Goal: Check status: Check status

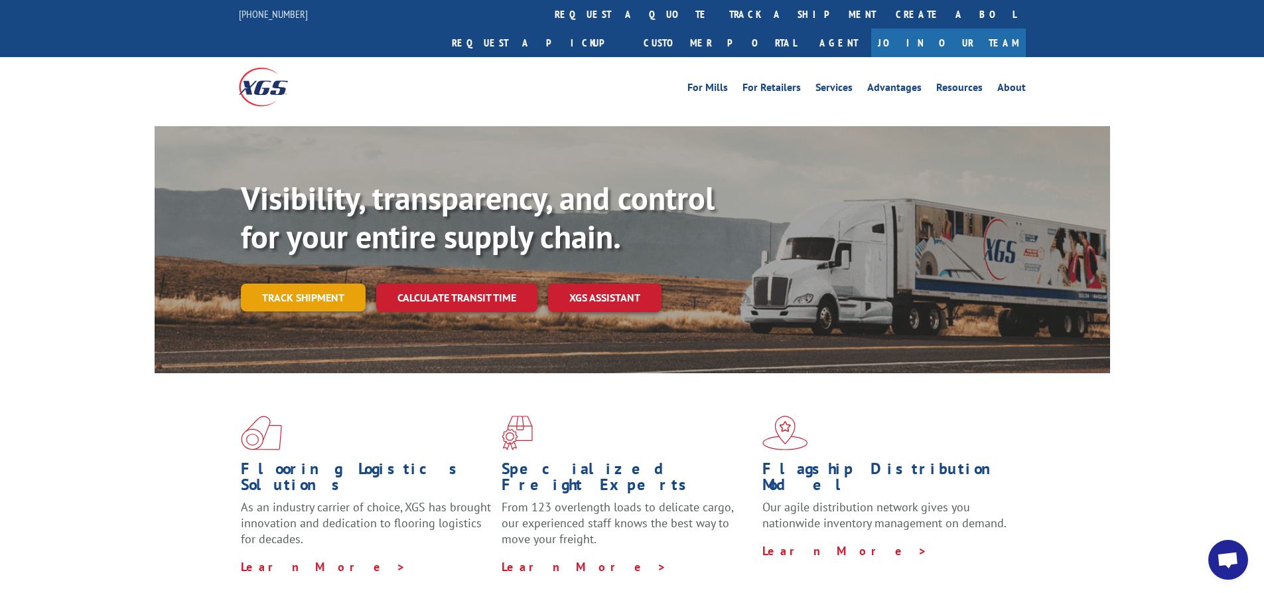
click at [265, 283] on link "Track shipment" at bounding box center [303, 297] width 125 height 28
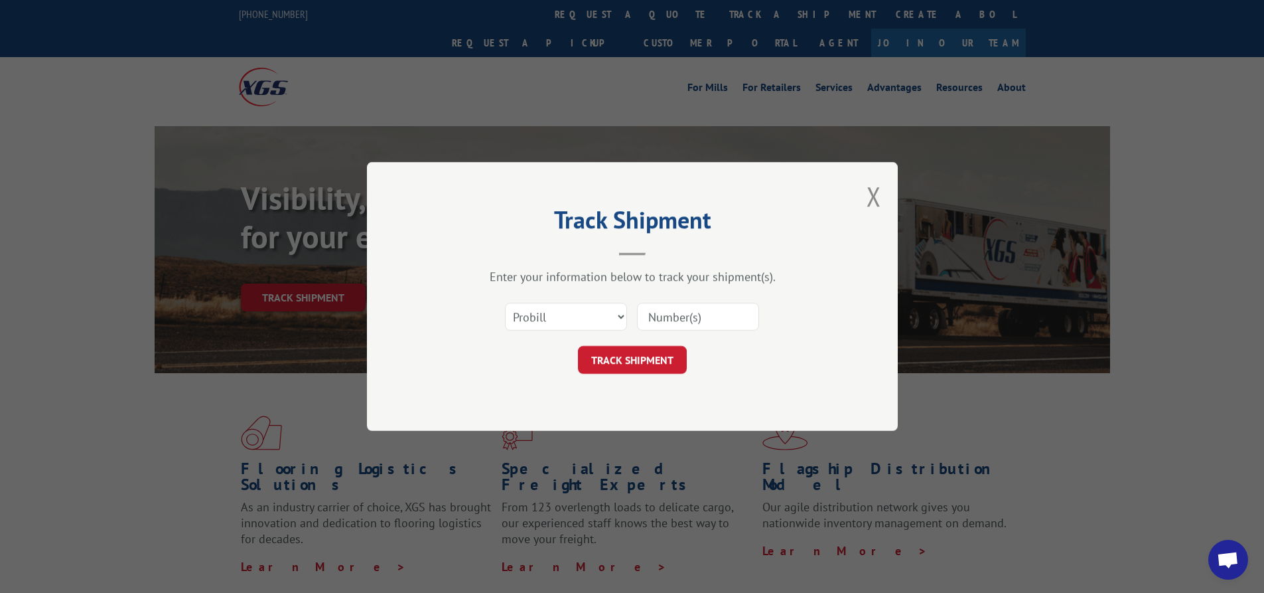
click at [657, 317] on input at bounding box center [698, 317] width 122 height 28
click at [673, 314] on input at bounding box center [698, 317] width 122 height 28
type input "10799"
click at [648, 360] on button "TRACK SHIPMENT" at bounding box center [632, 360] width 109 height 28
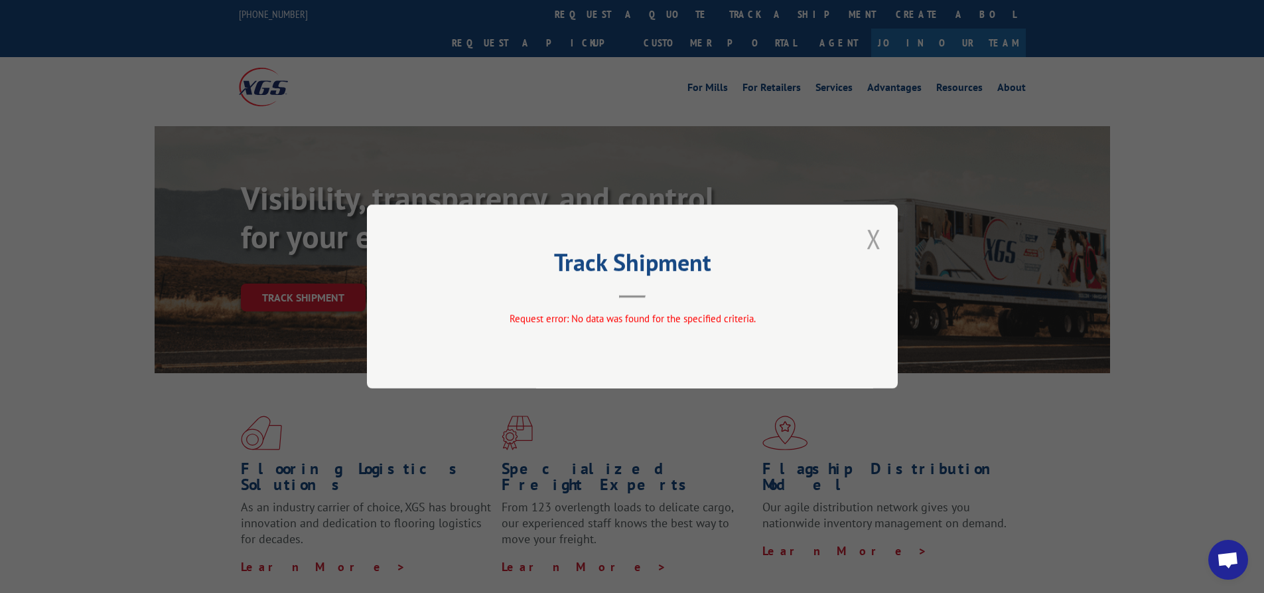
click at [876, 237] on button "Close modal" at bounding box center [874, 238] width 15 height 35
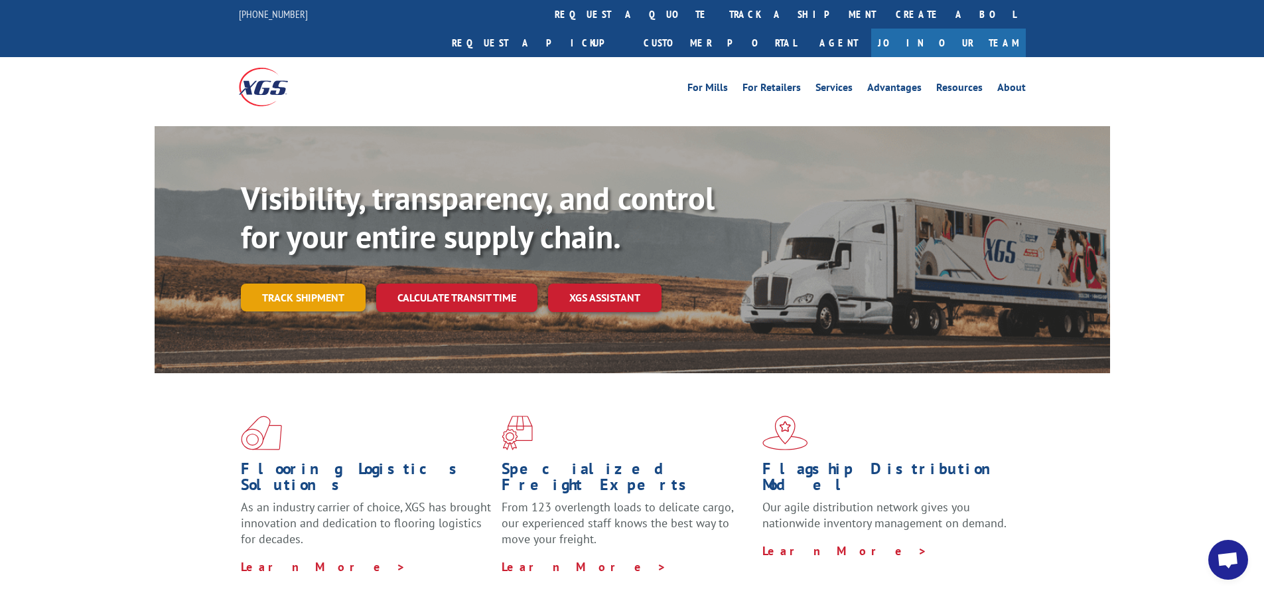
click at [307, 283] on link "Track shipment" at bounding box center [303, 297] width 125 height 28
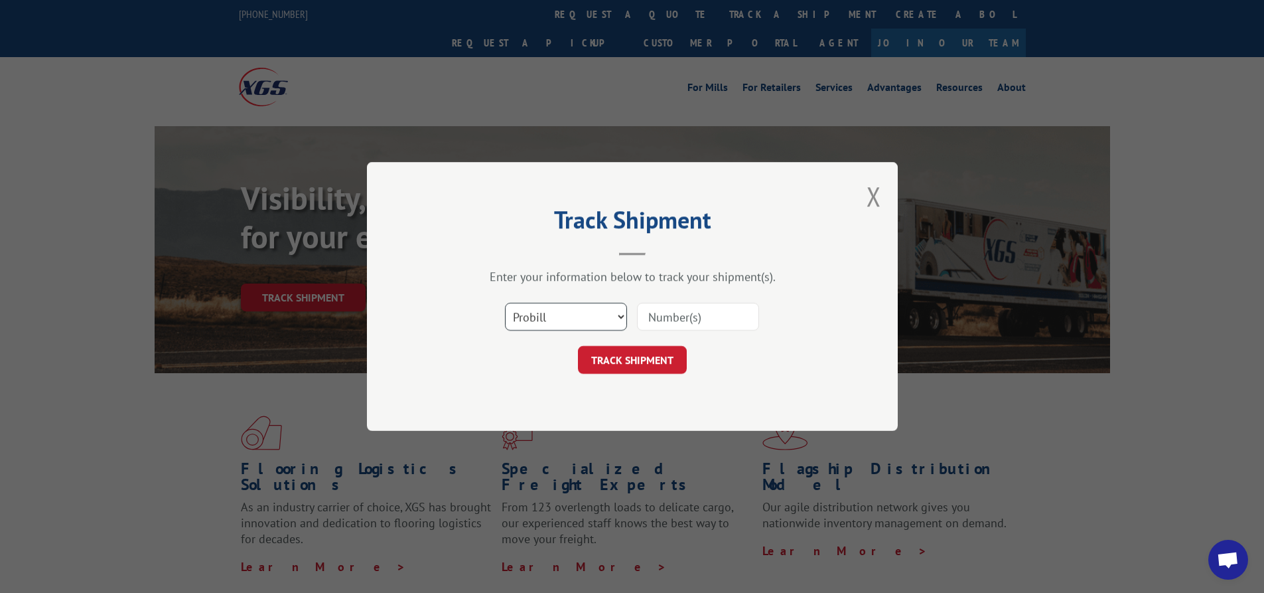
click at [551, 315] on select "Select category... Probill BOL PO" at bounding box center [566, 317] width 122 height 28
select select "bol"
click at [505, 303] on select "Select category... Probill BOL PO" at bounding box center [566, 317] width 122 height 28
click at [680, 307] on input at bounding box center [698, 317] width 122 height 28
type input "10799"
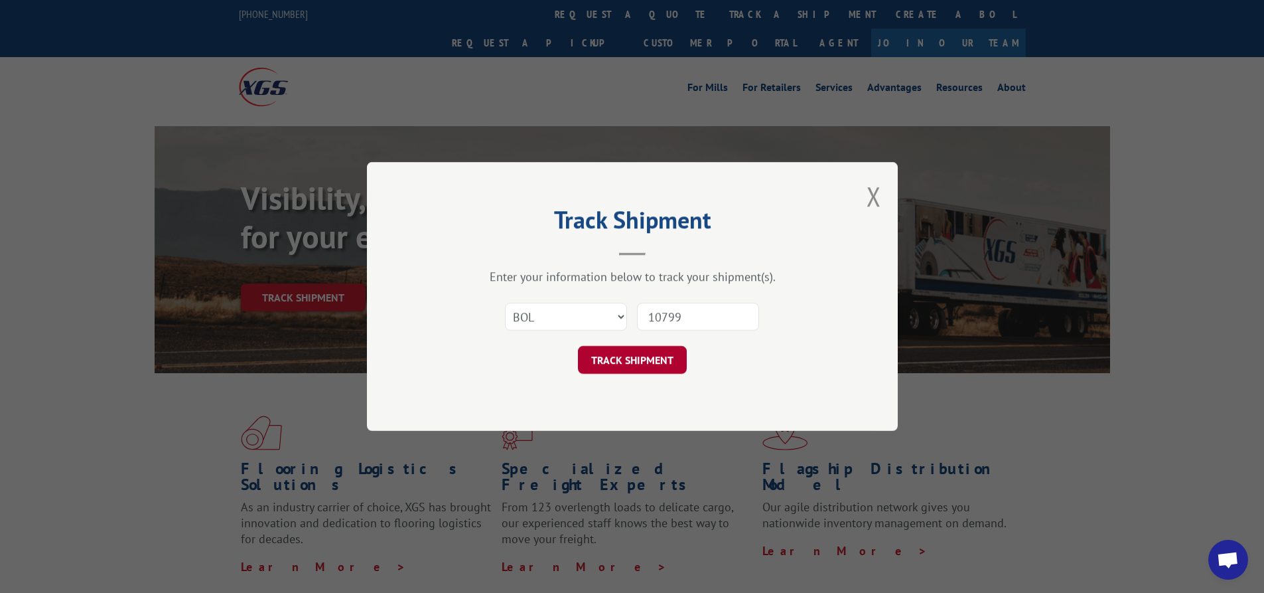
click at [642, 364] on button "TRACK SHIPMENT" at bounding box center [632, 360] width 109 height 28
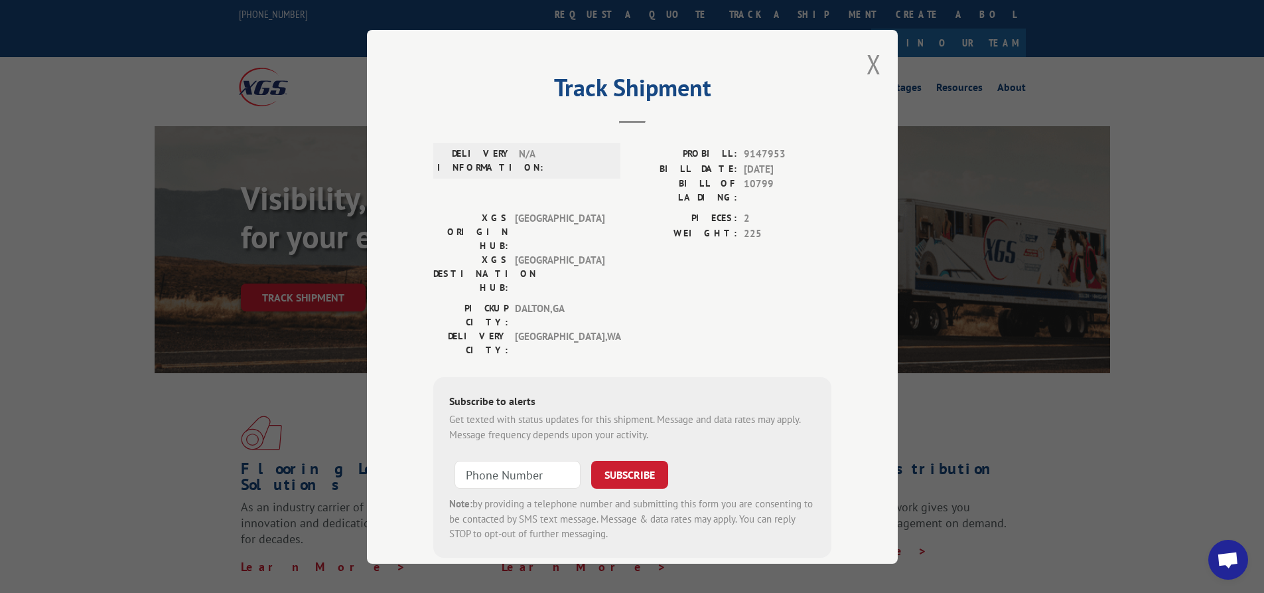
click at [867, 64] on button "Close modal" at bounding box center [874, 63] width 15 height 35
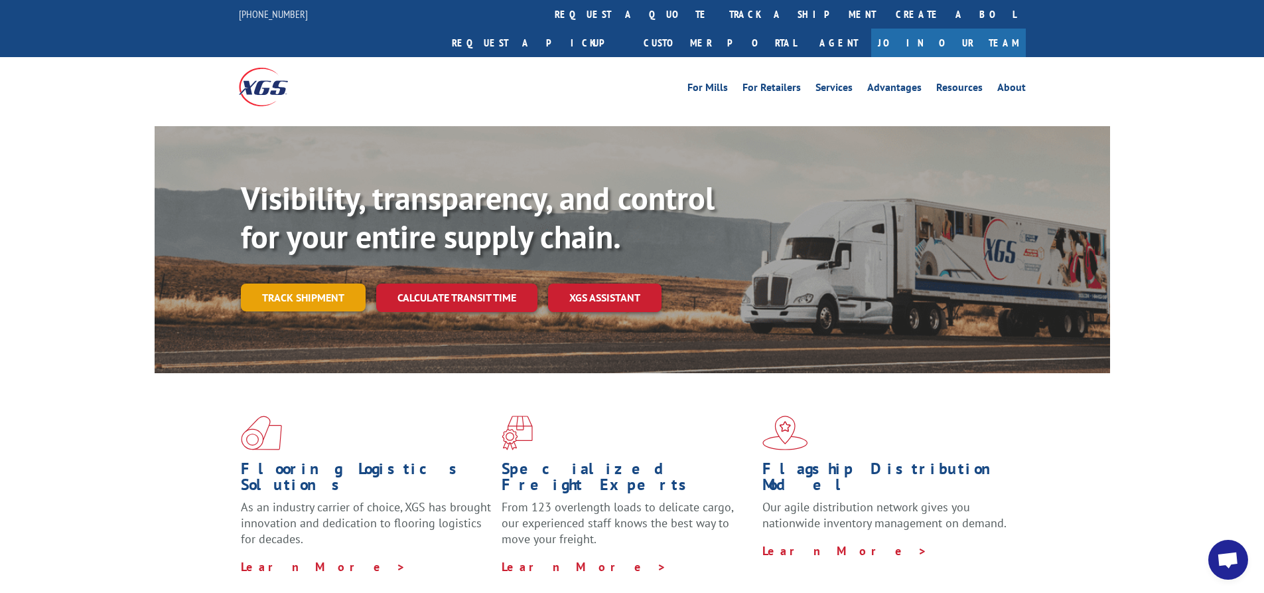
click at [317, 283] on link "Track shipment" at bounding box center [303, 297] width 125 height 28
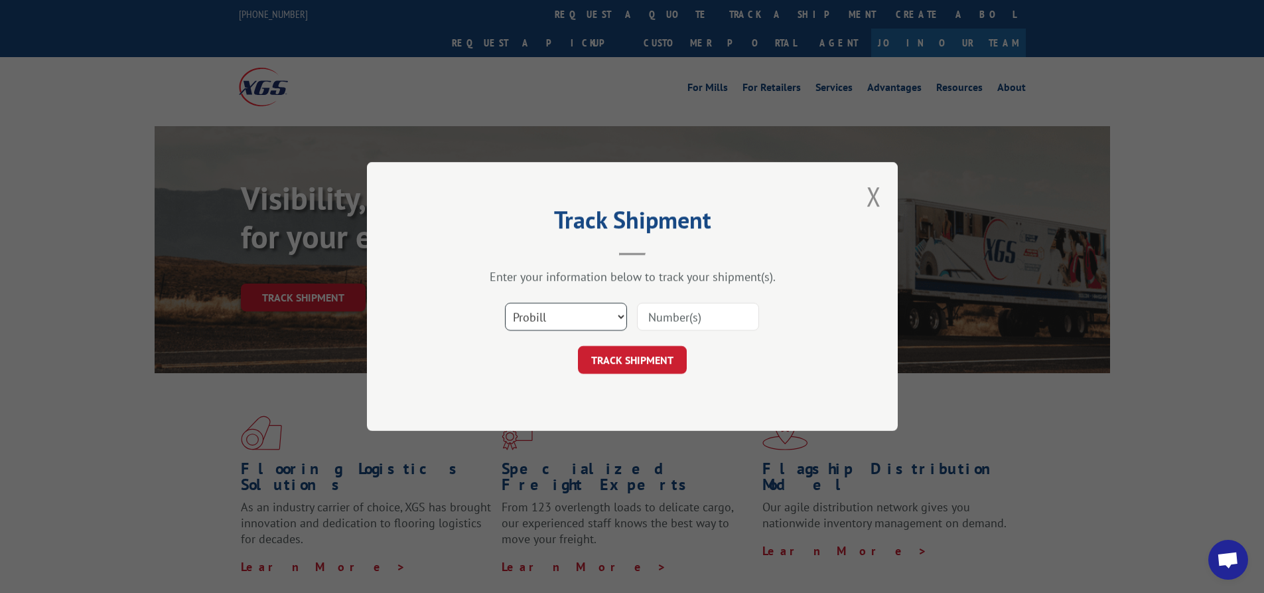
click at [566, 321] on select "Select category... Probill BOL PO" at bounding box center [566, 317] width 122 height 28
click at [505, 303] on select "Select category... Probill BOL PO" at bounding box center [566, 317] width 122 height 28
click at [675, 312] on input at bounding box center [698, 317] width 122 height 28
type input "4"
type input "17547626"
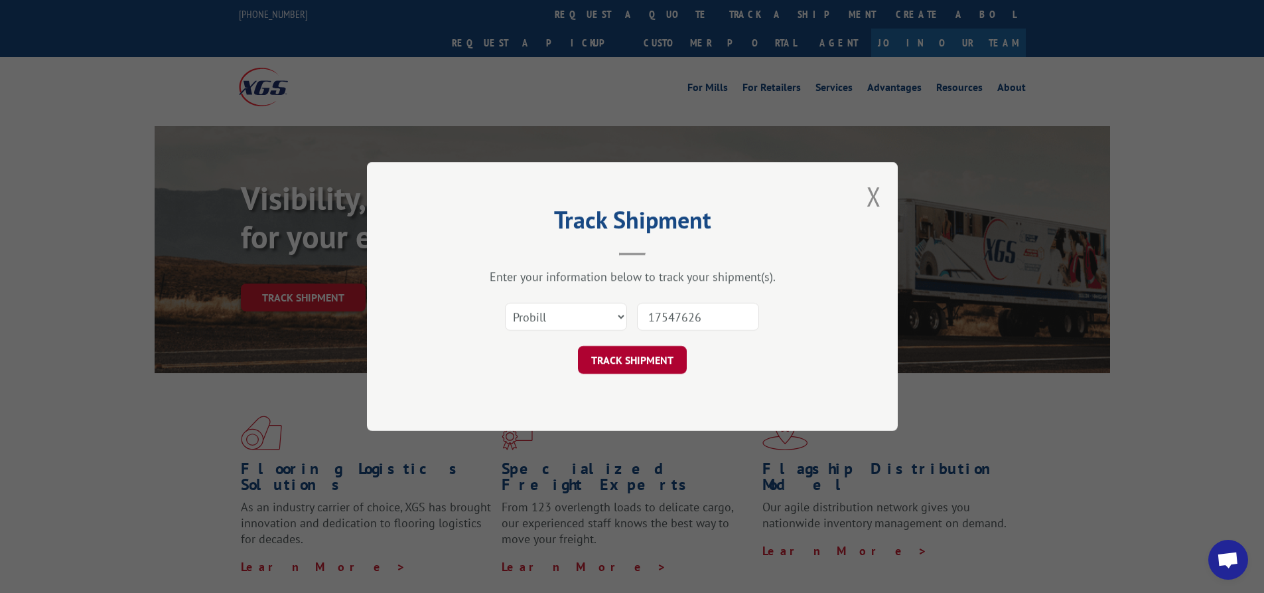
click at [642, 365] on button "TRACK SHIPMENT" at bounding box center [632, 360] width 109 height 28
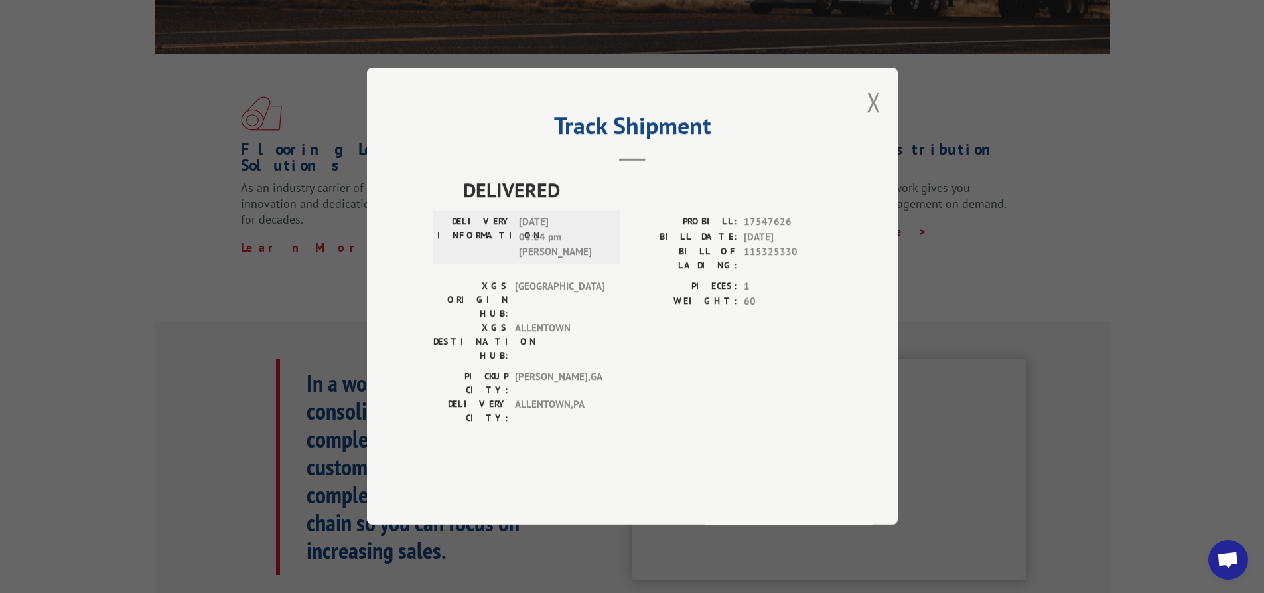
scroll to position [332, 0]
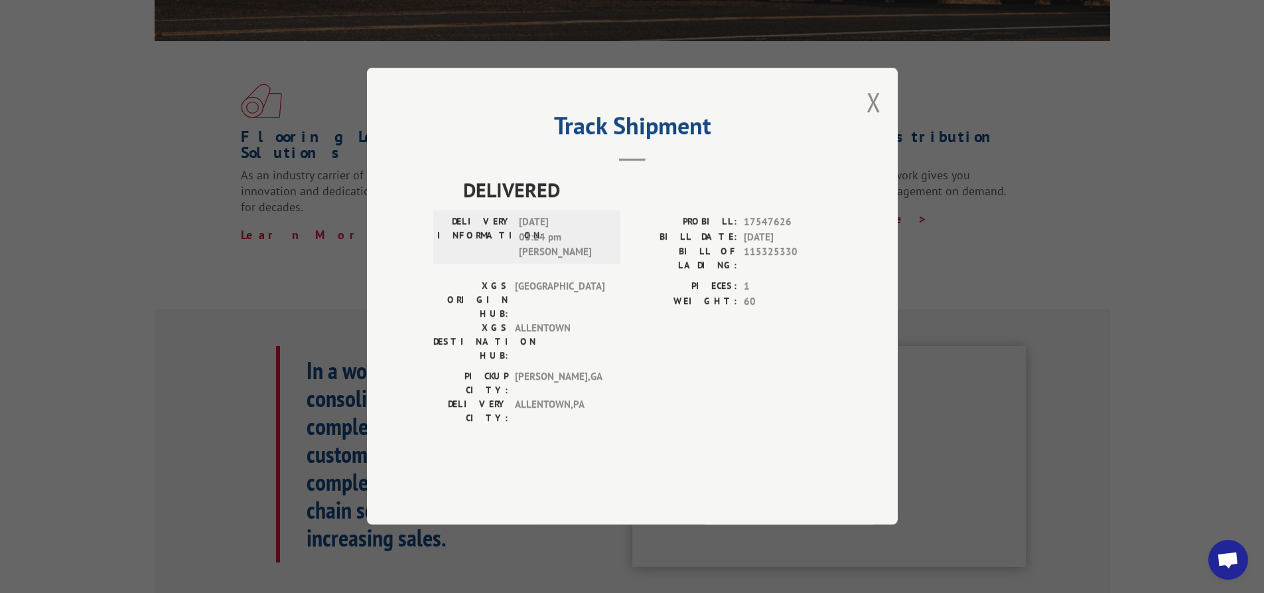
click at [753, 245] on span "[DATE]" at bounding box center [788, 237] width 88 height 15
click at [520, 389] on div "PICKUP CITY: [GEOGRAPHIC_DATA] , [GEOGRAPHIC_DATA] DELIVERY CITY: [GEOGRAPHIC_D…" at bounding box center [522, 401] width 179 height 62
click at [875, 119] on button "Close modal" at bounding box center [874, 101] width 15 height 35
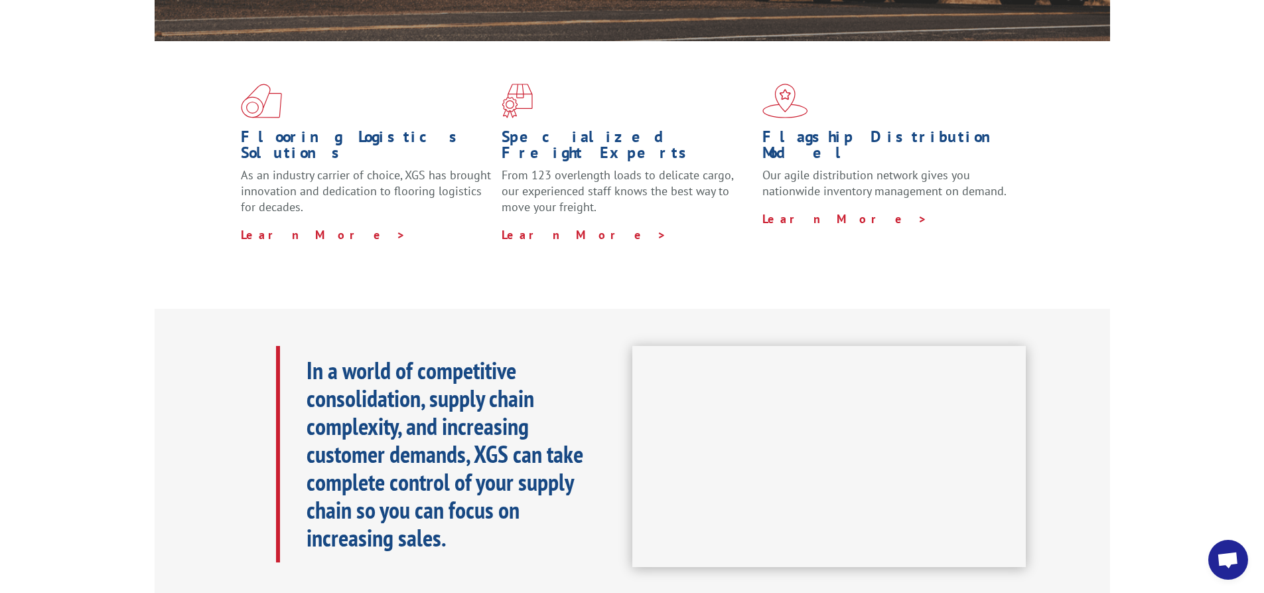
scroll to position [0, 0]
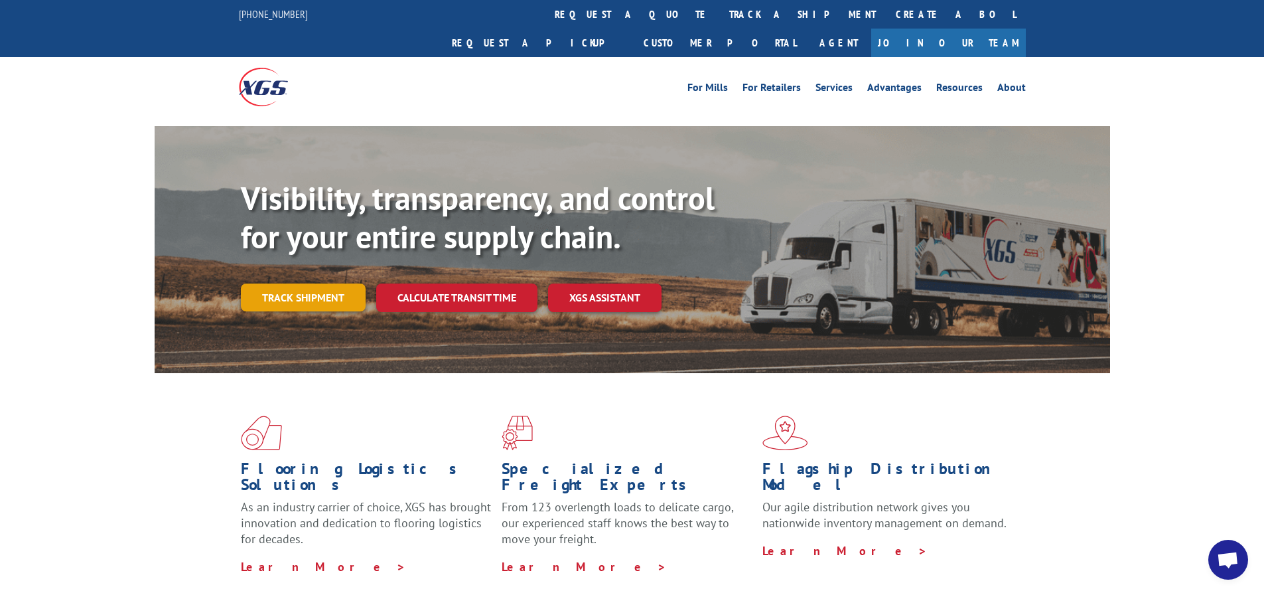
click at [328, 283] on link "Track shipment" at bounding box center [303, 297] width 125 height 28
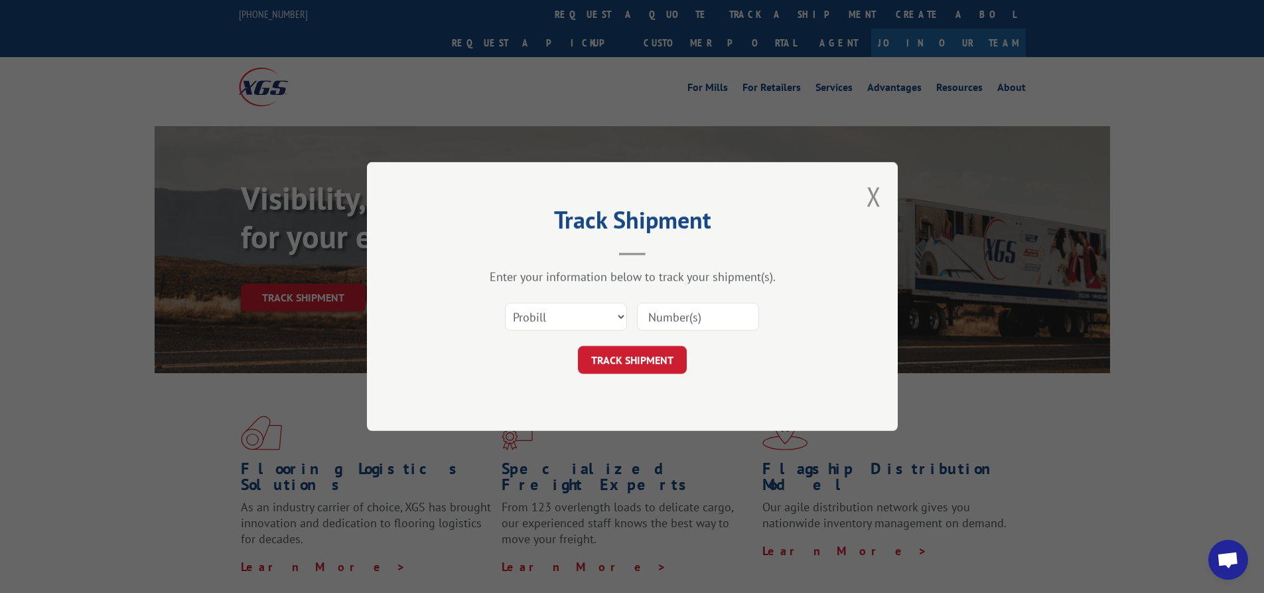
click at [688, 323] on input at bounding box center [698, 317] width 122 height 28
type input "17547626"
click at [619, 358] on button "TRACK SHIPMENT" at bounding box center [632, 360] width 109 height 28
